Goal: Task Accomplishment & Management: Manage account settings

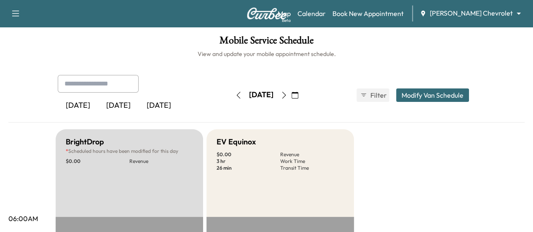
click at [288, 97] on icon "button" at bounding box center [284, 95] width 7 height 7
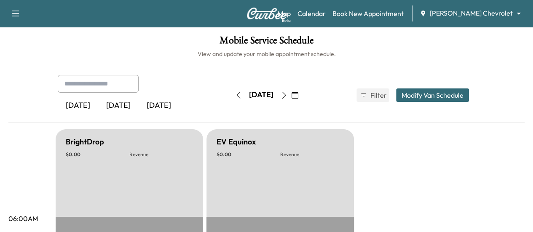
click at [231, 99] on button "button" at bounding box center [238, 95] width 14 height 13
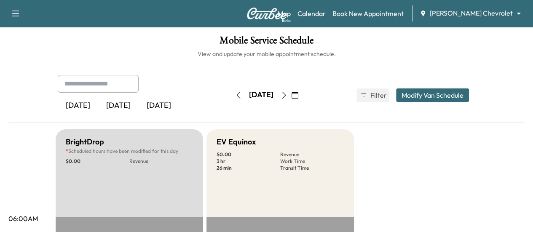
click at [231, 100] on button "button" at bounding box center [238, 95] width 14 height 13
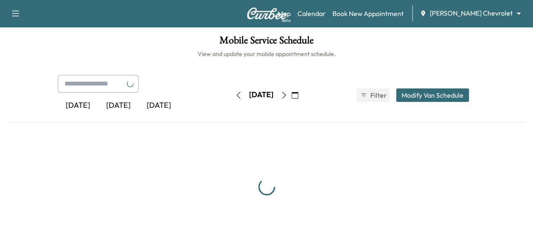
click at [231, 97] on button "button" at bounding box center [238, 95] width 14 height 13
click at [231, 97] on div "[DATE]" at bounding box center [261, 95] width 60 height 13
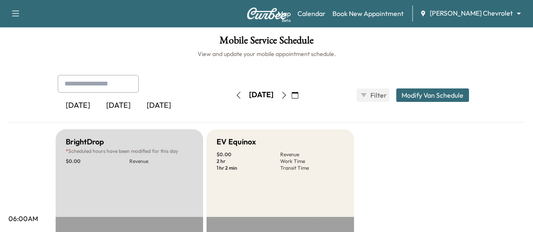
click at [231, 97] on button "button" at bounding box center [238, 95] width 14 height 13
click at [237, 93] on icon "button" at bounding box center [239, 95] width 4 height 7
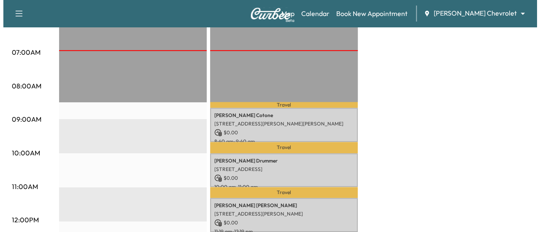
scroll to position [211, 0]
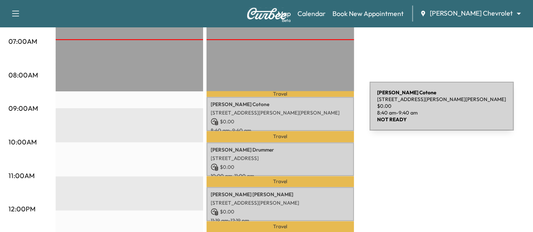
click at [307, 111] on p "[STREET_ADDRESS][PERSON_NAME][PERSON_NAME]" at bounding box center [280, 113] width 139 height 7
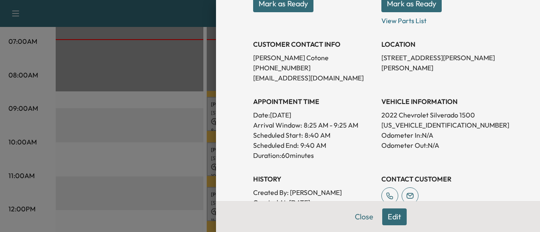
scroll to position [169, 0]
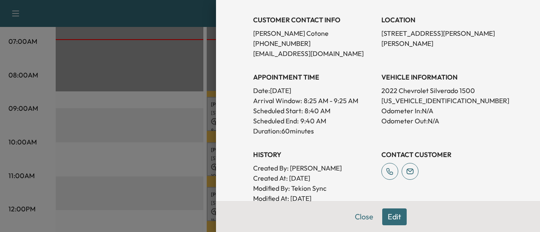
click at [417, 99] on p "[US_VEHICLE_IDENTIFICATION_NUMBER]" at bounding box center [441, 101] width 121 height 10
copy p "[US_VEHICLE_IDENTIFICATION_NUMBER]"
click at [353, 213] on button "Close" at bounding box center [364, 217] width 30 height 17
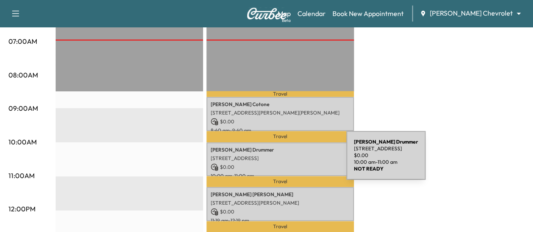
click at [283, 160] on div "[PERSON_NAME] [STREET_ADDRESS] $ 0.00 10:00 am - 11:00 am" at bounding box center [281, 160] width 148 height 34
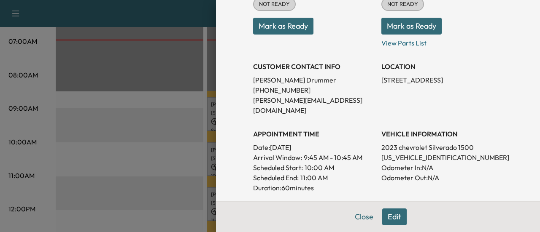
scroll to position [126, 0]
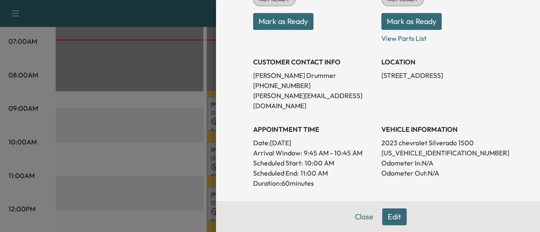
click at [422, 148] on p "[US_VEHICLE_IDENTIFICATION_NUMBER]" at bounding box center [441, 153] width 121 height 10
copy p "[US_VEHICLE_IDENTIFICATION_NUMBER]"
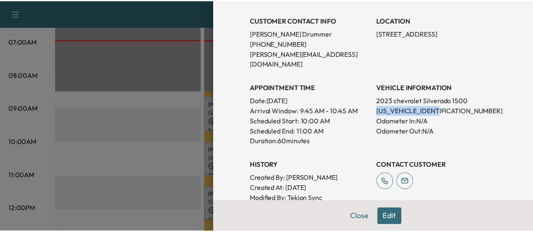
scroll to position [211, 0]
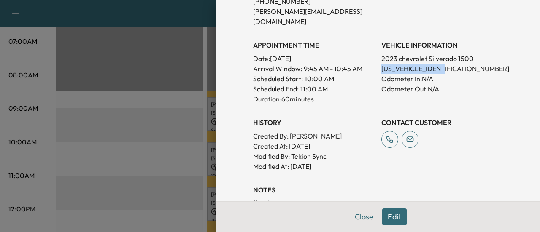
click at [359, 217] on button "Close" at bounding box center [364, 217] width 30 height 17
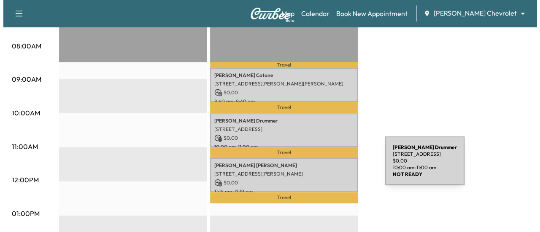
scroll to position [253, 0]
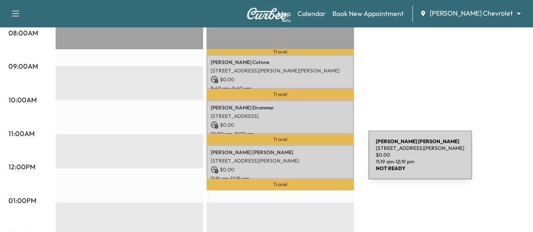
click at [303, 160] on p "[STREET_ADDRESS][PERSON_NAME]" at bounding box center [280, 161] width 139 height 7
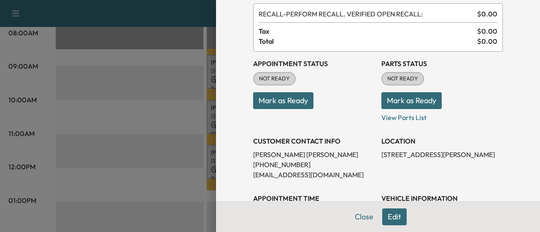
scroll to position [126, 0]
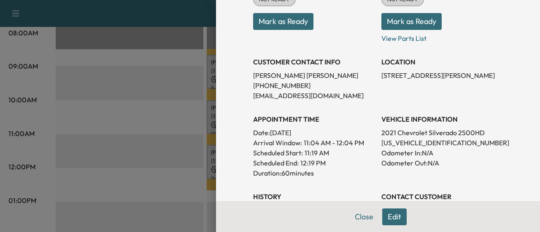
click at [424, 145] on p "[US_VEHICLE_IDENTIFICATION_NUMBER]" at bounding box center [441, 143] width 121 height 10
copy p "[US_VEHICLE_IDENTIFICATION_NUMBER]"
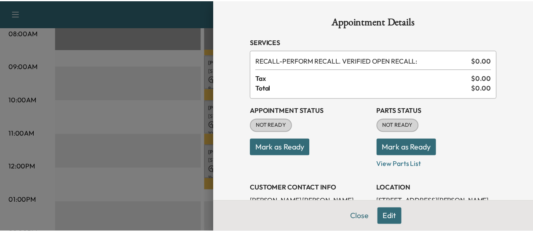
scroll to position [0, 0]
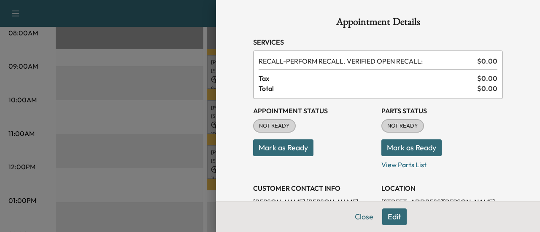
click at [404, 149] on button "Mark as Ready" at bounding box center [411, 148] width 60 height 17
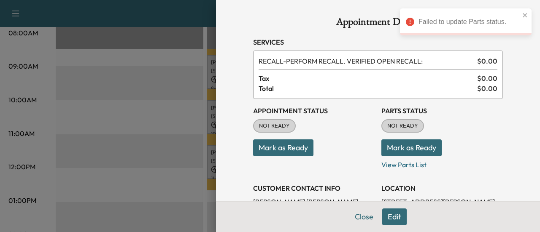
click at [365, 216] on button "Close" at bounding box center [364, 217] width 30 height 17
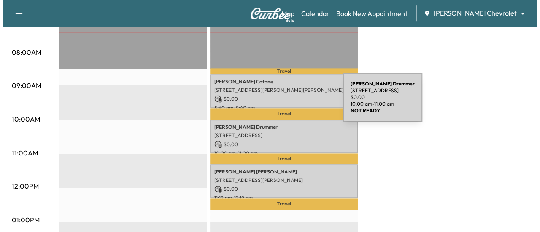
scroll to position [253, 0]
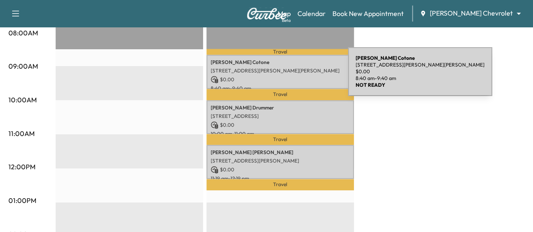
click at [285, 76] on p "$ 0.00" at bounding box center [280, 80] width 139 height 8
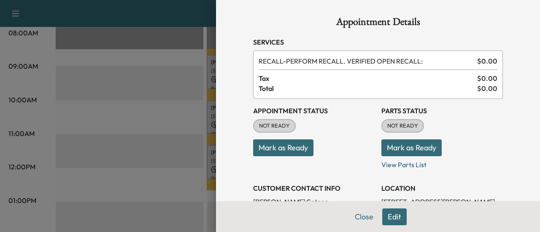
click at [414, 146] on button "Mark as Ready" at bounding box center [411, 148] width 60 height 17
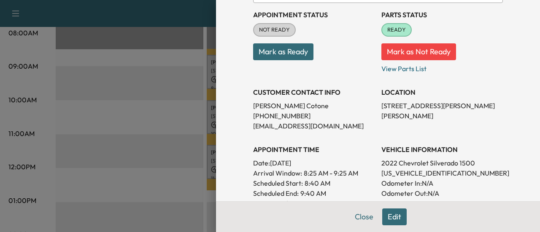
scroll to position [84, 0]
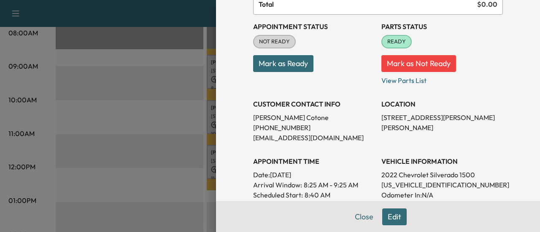
click at [273, 64] on button "Mark as Ready" at bounding box center [283, 63] width 60 height 17
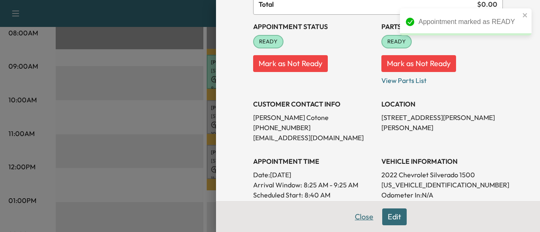
click at [360, 219] on button "Close" at bounding box center [364, 217] width 30 height 17
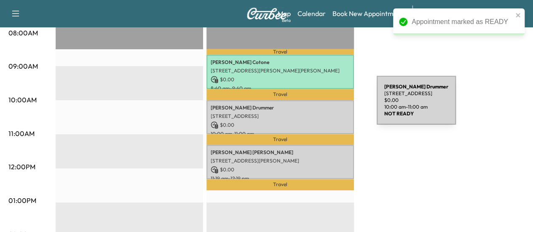
click at [308, 105] on p "[PERSON_NAME]" at bounding box center [280, 108] width 139 height 7
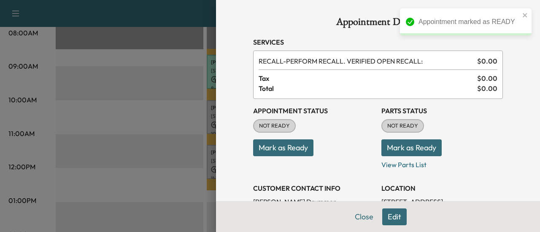
click at [401, 145] on button "Mark as Ready" at bounding box center [411, 148] width 60 height 17
click at [282, 144] on button "Mark as Ready" at bounding box center [283, 148] width 60 height 17
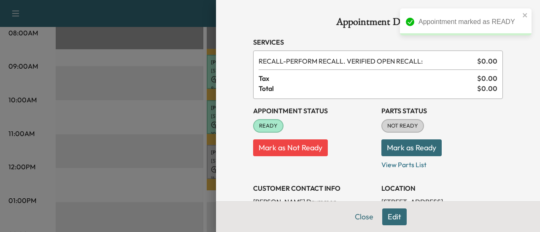
click at [398, 147] on button "Mark as Ready" at bounding box center [411, 148] width 60 height 17
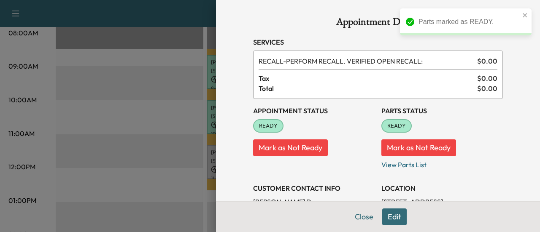
click at [352, 219] on button "Close" at bounding box center [364, 217] width 30 height 17
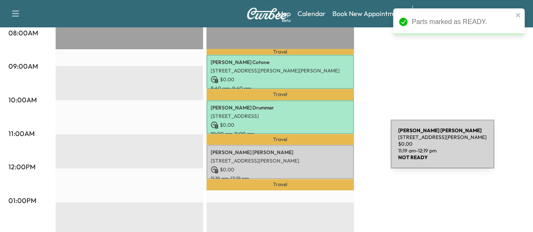
click at [327, 149] on p "[PERSON_NAME]" at bounding box center [280, 152] width 139 height 7
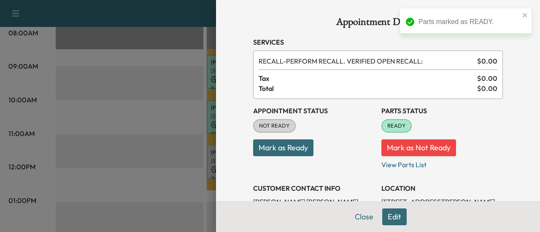
click at [290, 148] on button "Mark as Ready" at bounding box center [283, 148] width 60 height 17
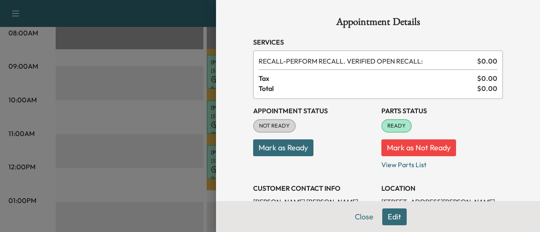
click at [281, 150] on button "Mark as Ready" at bounding box center [283, 148] width 60 height 17
click at [283, 148] on button "Mark as Ready" at bounding box center [283, 148] width 60 height 17
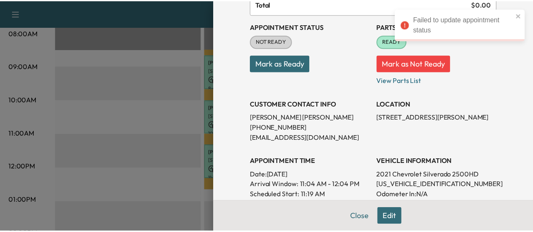
scroll to position [42, 0]
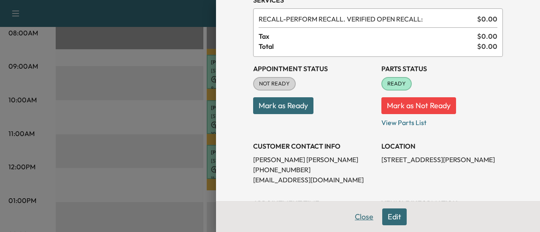
click at [358, 220] on button "Close" at bounding box center [364, 217] width 30 height 17
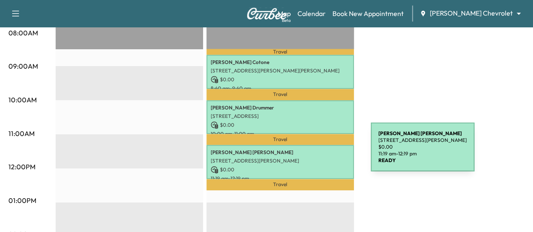
click at [308, 153] on div "[PERSON_NAME] [STREET_ADDRESS][PERSON_NAME] $ 0.00 11:19 am - 12:19 pm" at bounding box center [281, 162] width 148 height 34
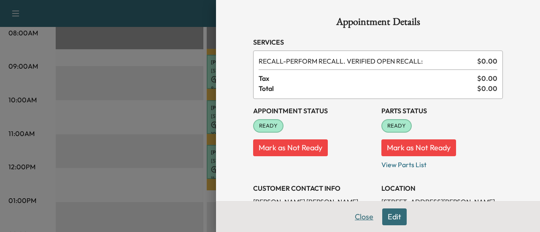
click at [357, 217] on button "Close" at bounding box center [364, 217] width 30 height 17
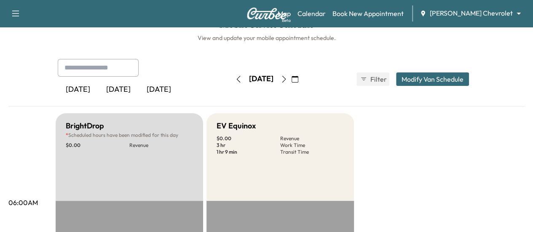
scroll to position [0, 0]
